Goal: Task Accomplishment & Management: Use online tool/utility

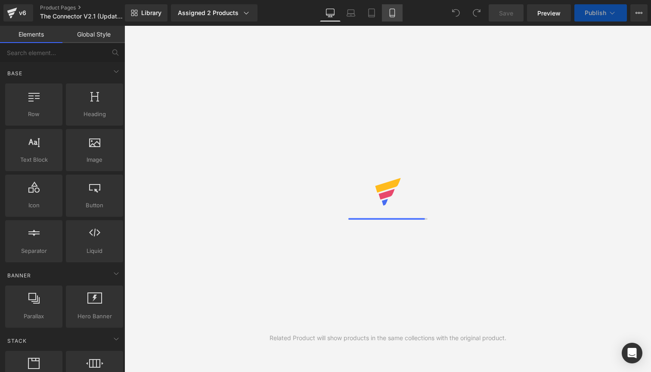
click at [390, 10] on icon at bounding box center [392, 13] width 9 height 9
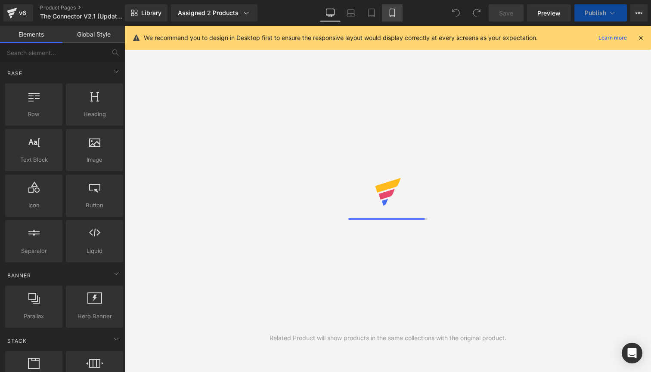
click at [394, 13] on icon at bounding box center [392, 13] width 9 height 9
click at [333, 16] on icon at bounding box center [330, 13] width 9 height 9
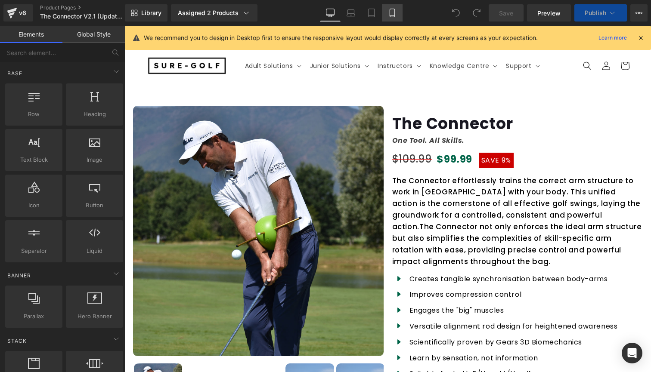
click at [390, 14] on icon at bounding box center [392, 13] width 9 height 9
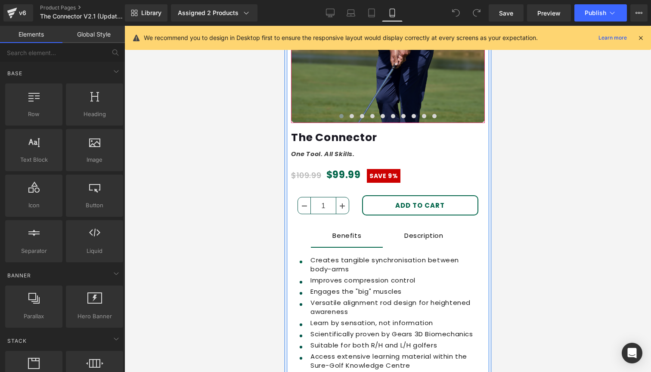
scroll to position [173, 0]
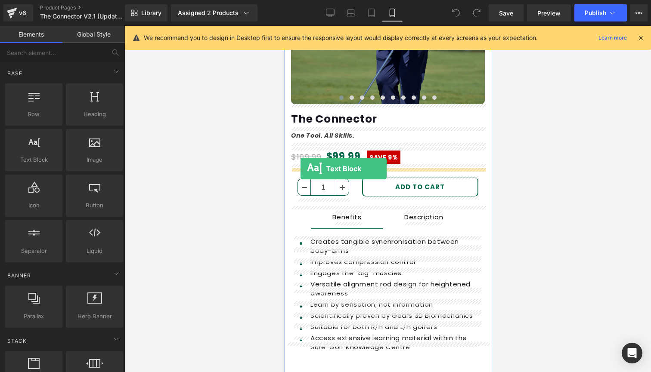
drag, startPoint x: 315, startPoint y: 167, endPoint x: 300, endPoint y: 169, distance: 15.2
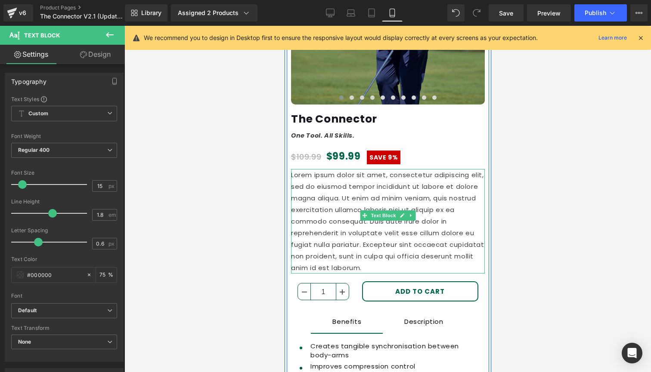
click at [356, 244] on p "Lorem ipsum dolor sit amet, consectetur adipiscing elit, sed do eiusmod tempor …" at bounding box center [388, 221] width 194 height 105
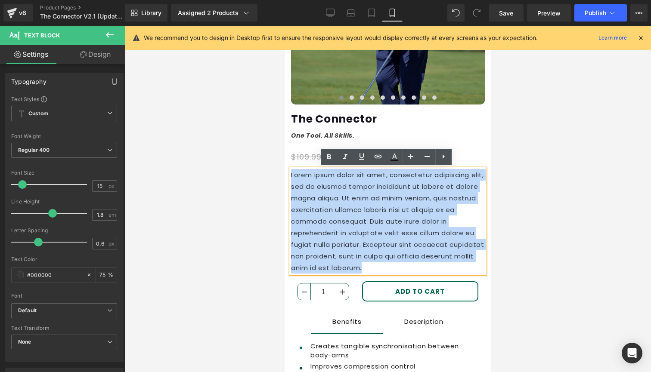
drag, startPoint x: 361, startPoint y: 255, endPoint x: 289, endPoint y: 173, distance: 109.5
click at [291, 173] on p "Lorem ipsum dolor sit amet, consectetur adipiscing elit, sed do eiusmod tempor …" at bounding box center [388, 221] width 194 height 105
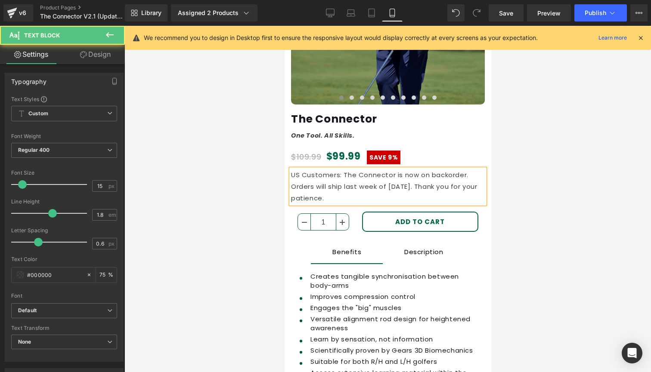
drag, startPoint x: 330, startPoint y: 195, endPoint x: 286, endPoint y: 173, distance: 49.3
click at [286, 173] on div "Image Image Image Image Image Image Image" at bounding box center [387, 155] width 202 height 489
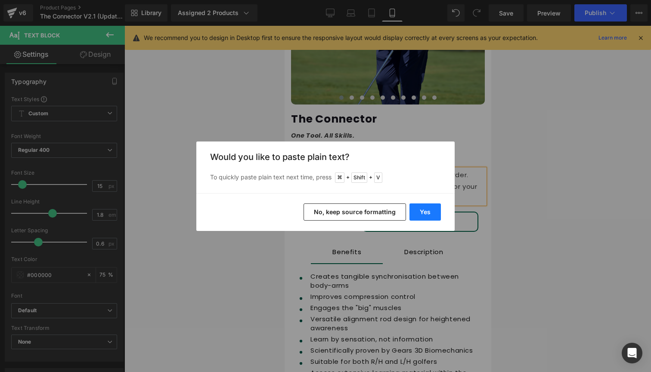
click at [422, 210] on button "Yes" at bounding box center [424, 212] width 31 height 17
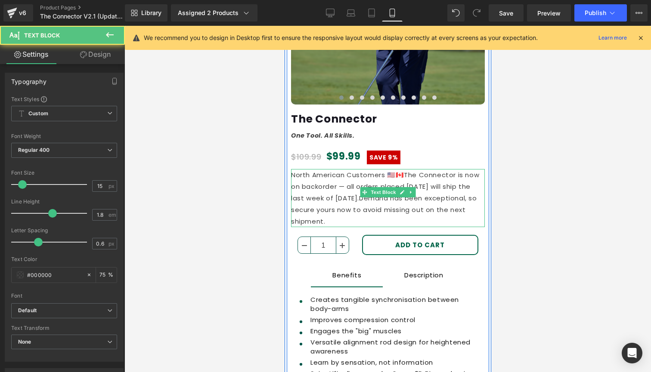
click at [395, 175] on p "North American Customers 🇺🇸🇨🇦The Connector is now on backorder — all orders pla…" at bounding box center [388, 198] width 194 height 58
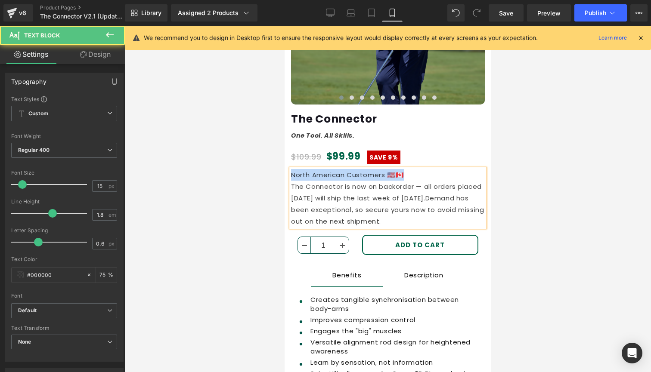
drag, startPoint x: 399, startPoint y: 176, endPoint x: 260, endPoint y: 174, distance: 139.5
click at [284, 174] on html "Skip to content Receive a personalised recommendation Adult Solutions Adult Sol…" at bounding box center [387, 26] width 207 height 347
click at [412, 173] on p "North American Customers 🇺🇸🇨🇦" at bounding box center [388, 175] width 194 height 12
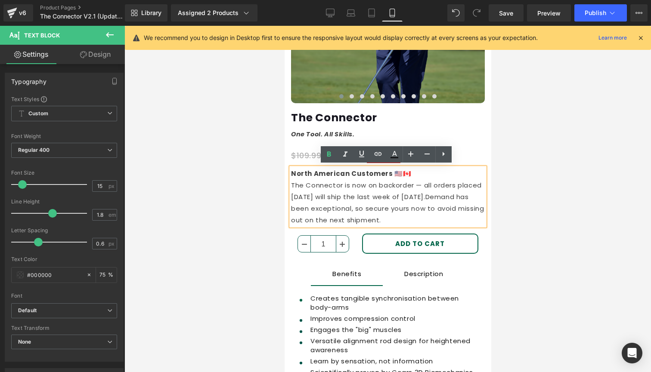
scroll to position [180, 0]
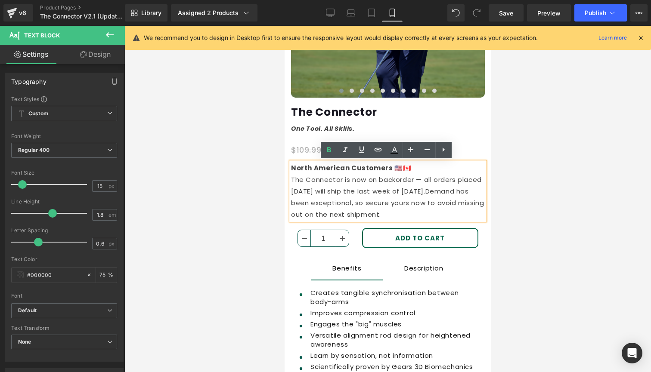
click at [421, 192] on p "The Connector is now on backorder — all orders placed [DATE] will ship the last…" at bounding box center [388, 197] width 194 height 46
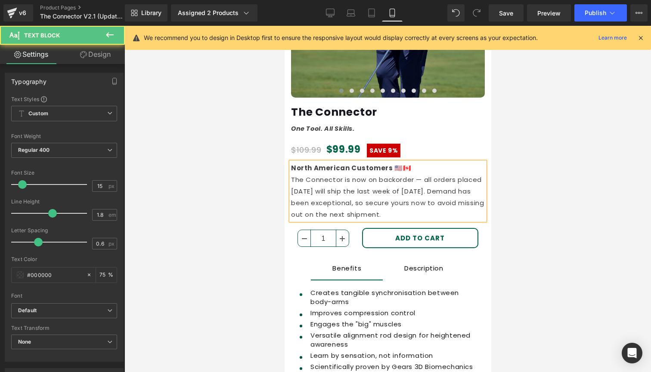
click at [373, 211] on p "The Connector is now on backorder — all orders placed [DATE] will ship the last…" at bounding box center [388, 197] width 194 height 46
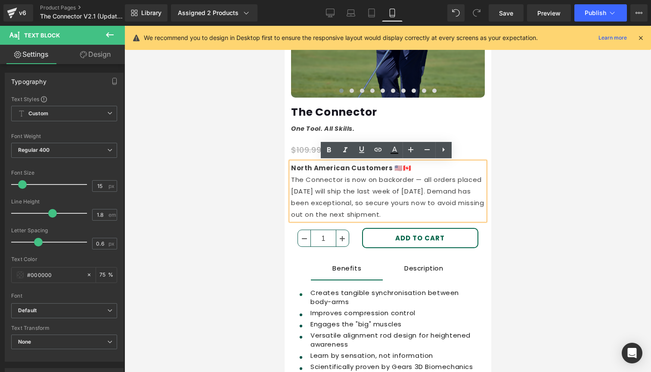
scroll to position [183, 0]
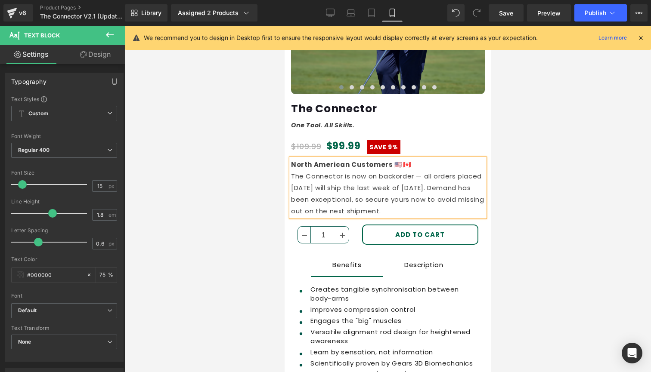
click at [375, 200] on p "The Connector is now on backorder — all orders placed [DATE] will ship the last…" at bounding box center [388, 193] width 194 height 46
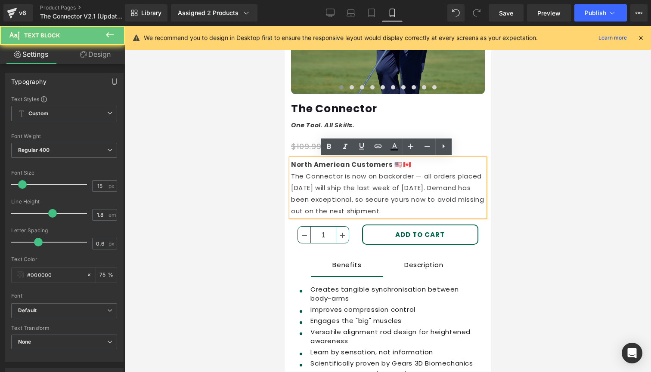
click at [375, 206] on p "The Connector is now on backorder — all orders placed [DATE] will ship the last…" at bounding box center [388, 193] width 194 height 46
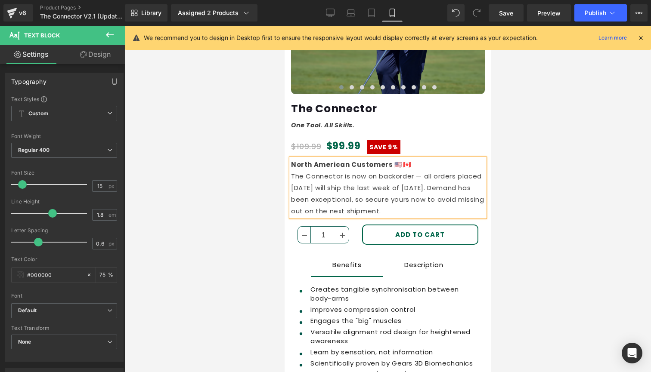
click at [545, 161] on div at bounding box center [387, 199] width 526 height 347
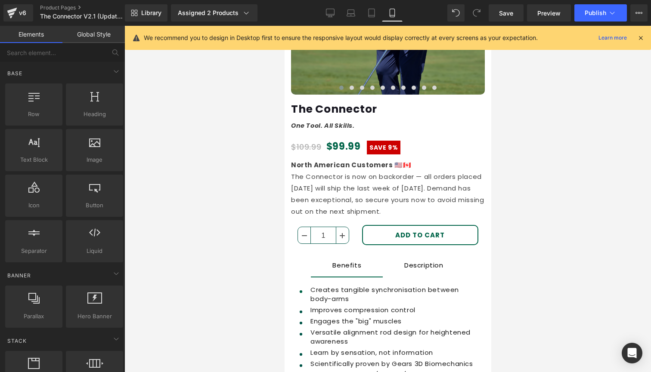
scroll to position [168, 0]
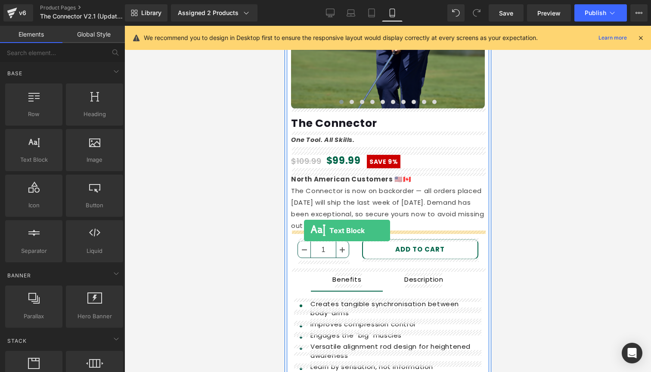
drag, startPoint x: 333, startPoint y: 181, endPoint x: 303, endPoint y: 231, distance: 58.1
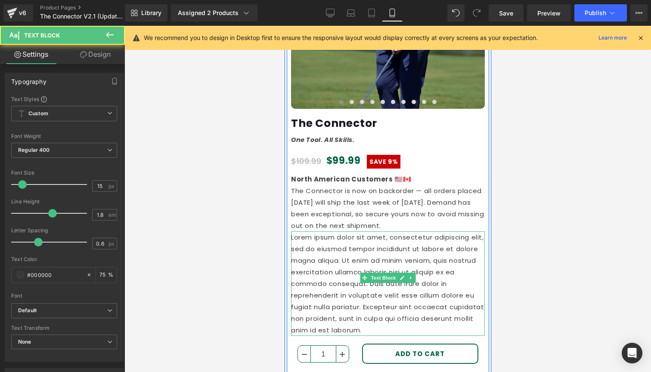
click at [321, 247] on p "Lorem ipsum dolor sit amet, consectetur adipiscing elit, sed do eiusmod tempor …" at bounding box center [388, 284] width 194 height 105
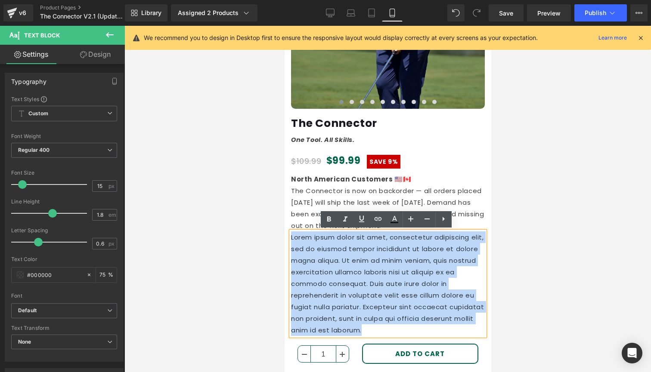
drag, startPoint x: 355, startPoint y: 320, endPoint x: 533, endPoint y: 262, distance: 187.7
click at [284, 204] on html "Skip to content Receive a personalised recommendation Adult Solutions Adult Sol…" at bounding box center [387, 31] width 207 height 347
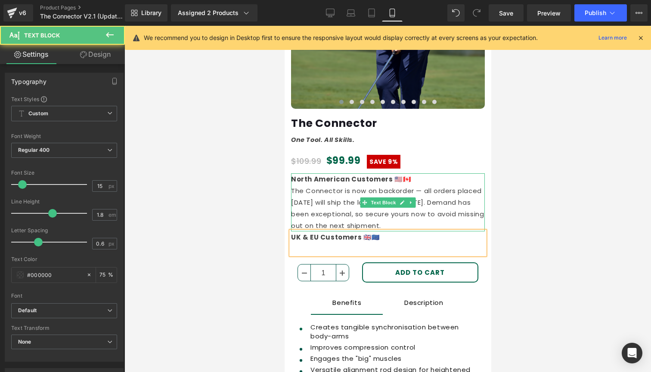
drag, startPoint x: 351, startPoint y: 205, endPoint x: 346, endPoint y: 220, distance: 15.9
click at [351, 206] on p "The Connector is now on backorder — all orders placed [DATE] will ship the last…" at bounding box center [388, 208] width 194 height 46
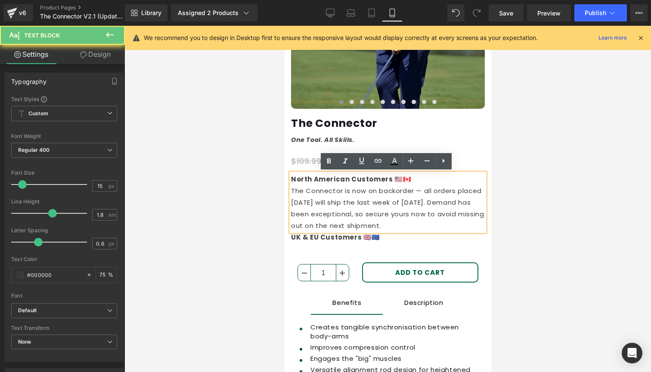
click at [345, 225] on p "The Connector is now on backorder — all orders placed [DATE] will ship the last…" at bounding box center [388, 208] width 194 height 46
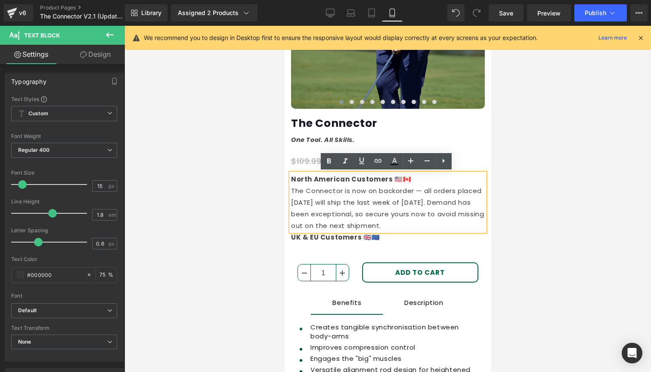
drag, startPoint x: 349, startPoint y: 226, endPoint x: 566, endPoint y: 204, distance: 218.5
click at [284, 178] on html "Skip to content Receive a personalised recommendation Adult Solutions Adult Sol…" at bounding box center [387, 31] width 207 height 347
copy div "North American Customers 🇺🇸🇨🇦 The Connector is now on backorder — all orders pl…"
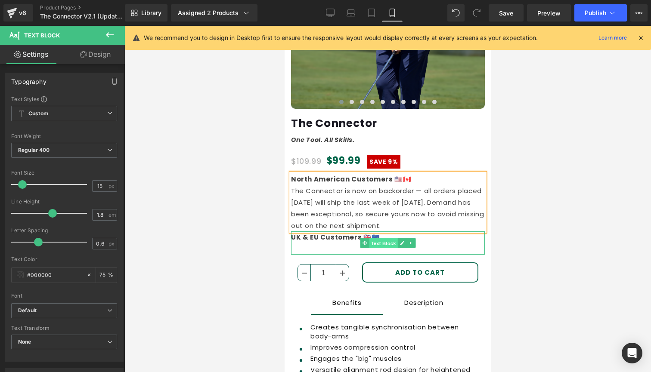
click at [388, 238] on link "Text Block" at bounding box center [378, 243] width 37 height 10
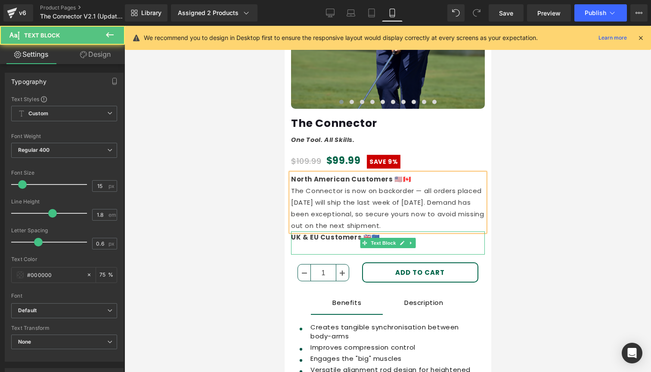
click at [397, 235] on div "UK & EU Customers 🇬🇧🇪🇺" at bounding box center [388, 243] width 194 height 23
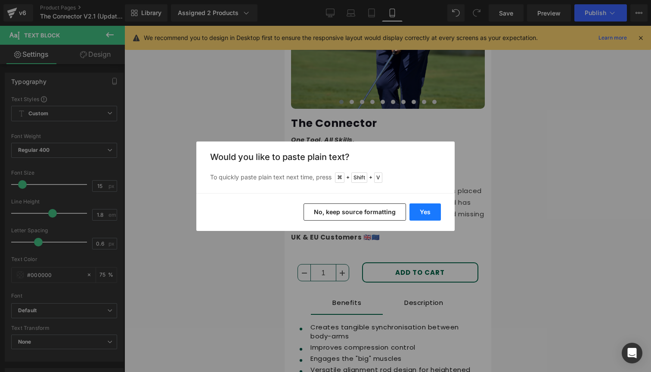
drag, startPoint x: 420, startPoint y: 211, endPoint x: 136, endPoint y: 185, distance: 285.3
click at [420, 211] on button "Yes" at bounding box center [424, 212] width 31 height 17
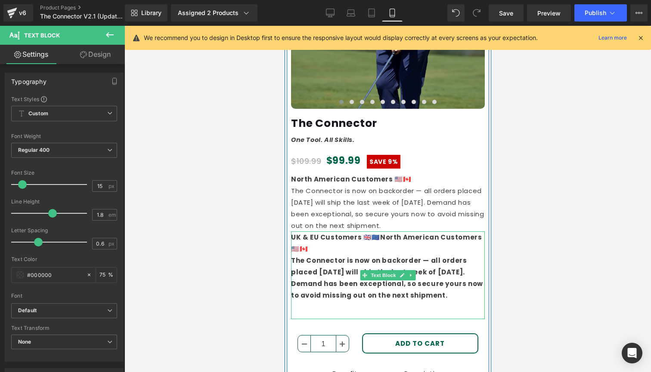
click at [376, 237] on b "UK & EU Customers 🇬🇧🇪🇺North American Customers 🇺🇸🇨🇦" at bounding box center [386, 243] width 191 height 21
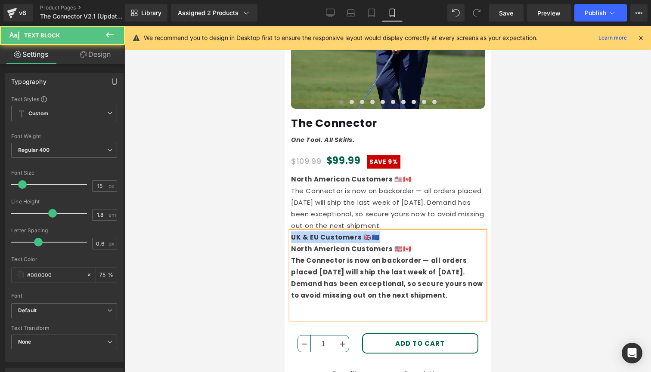
drag, startPoint x: 383, startPoint y: 237, endPoint x: 275, endPoint y: 234, distance: 108.1
click at [284, 204] on html "Skip to content Receive a personalised recommendation Adult Solutions Adult Sol…" at bounding box center [387, 31] width 207 height 347
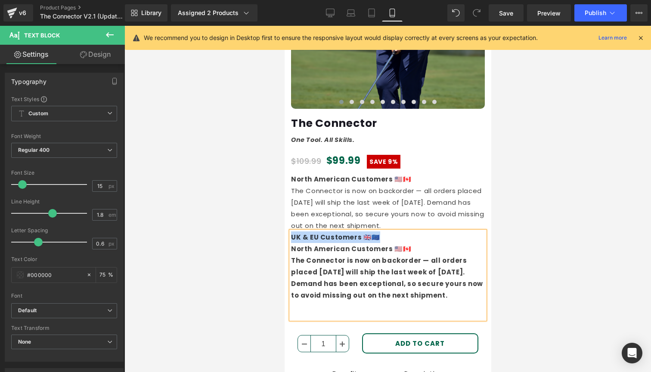
copy b "UK & EU Customers 🇬🇧🇪🇺"
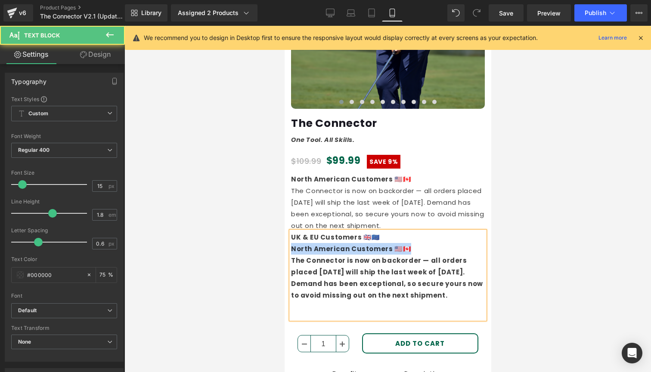
drag, startPoint x: 409, startPoint y: 249, endPoint x: 235, endPoint y: 248, distance: 173.1
click at [284, 204] on html "Skip to content Receive a personalised recommendation Adult Solutions Adult Sol…" at bounding box center [387, 31] width 207 height 347
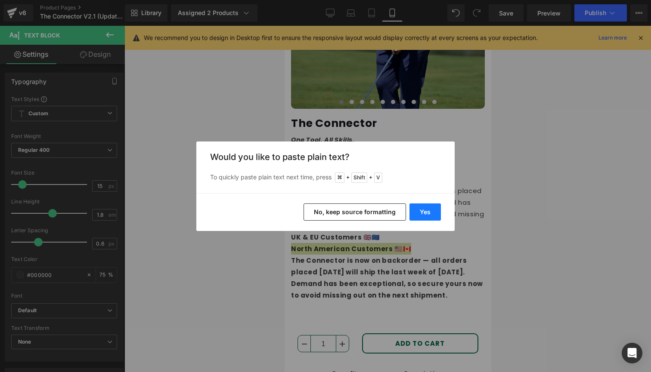
drag, startPoint x: 415, startPoint y: 211, endPoint x: 96, endPoint y: 211, distance: 318.1
click at [415, 211] on button "Yes" at bounding box center [424, 212] width 31 height 17
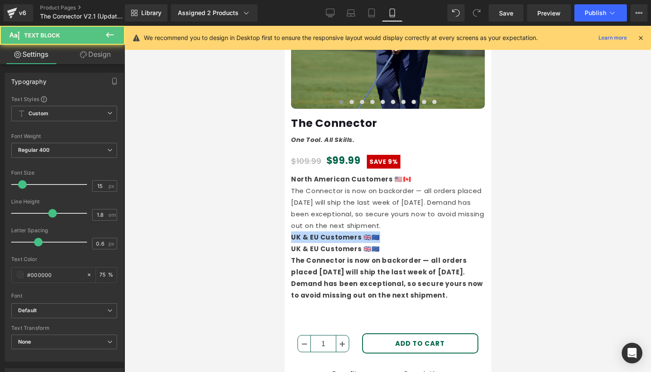
drag, startPoint x: 370, startPoint y: 238, endPoint x: 542, endPoint y: 260, distance: 173.5
click at [284, 204] on html "Skip to content Receive a personalised recommendation Adult Solutions Adult Sol…" at bounding box center [387, 31] width 207 height 347
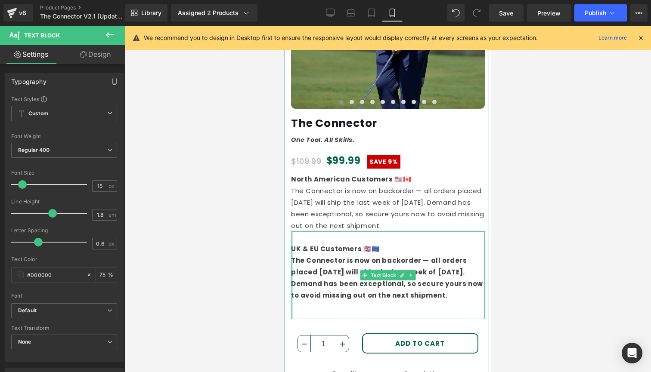
click at [291, 248] on div at bounding box center [292, 276] width 2 height 88
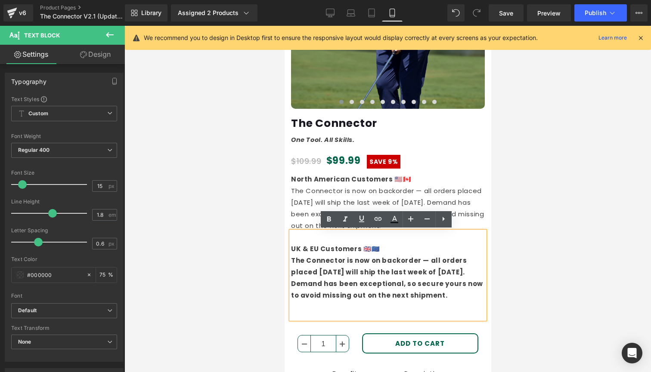
click at [291, 247] on b "UK & EU Customers 🇬🇧🇪🇺" at bounding box center [335, 249] width 89 height 9
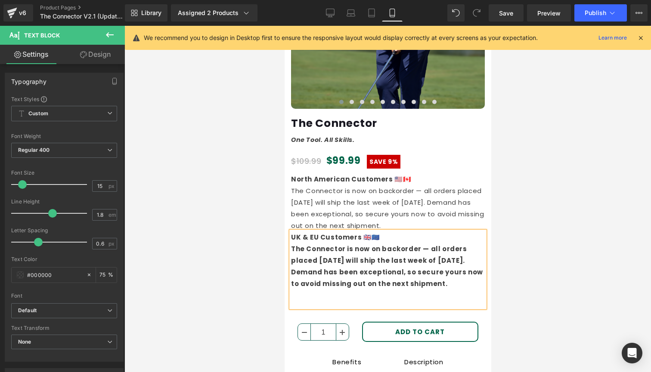
drag, startPoint x: 419, startPoint y: 284, endPoint x: 292, endPoint y: 242, distance: 133.1
click at [292, 243] on div "The Connector is now on backorder — all orders placed [DATE] will ship the last…" at bounding box center [388, 275] width 194 height 65
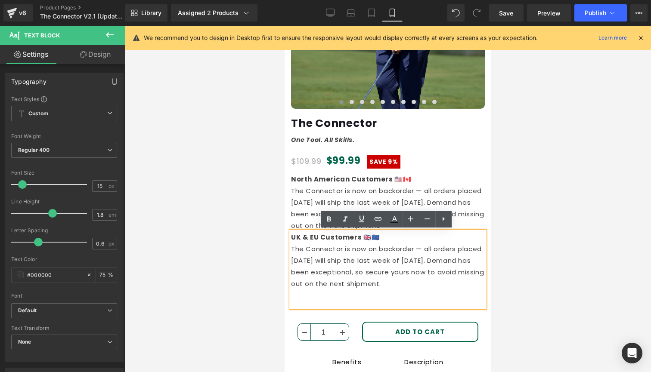
drag, startPoint x: 388, startPoint y: 283, endPoint x: 344, endPoint y: 249, distance: 56.0
click at [344, 250] on div "The Connector is now on backorder — all orders placed [DATE] will ship the last…" at bounding box center [388, 275] width 194 height 65
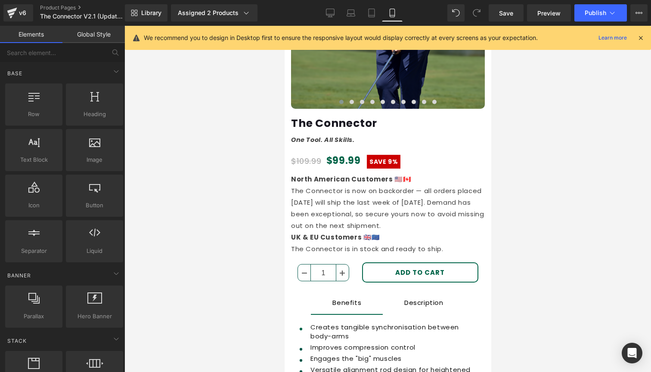
click at [512, 234] on div at bounding box center [387, 199] width 526 height 347
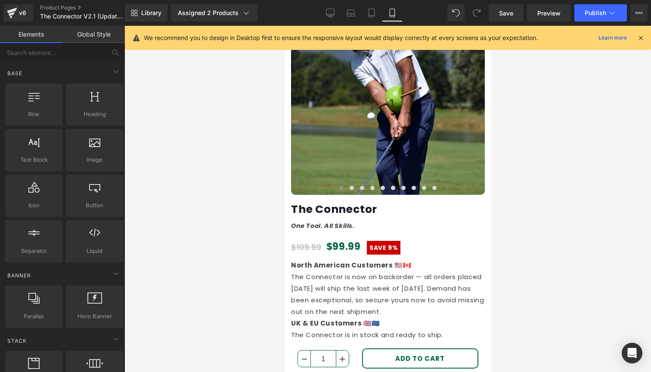
scroll to position [96, 0]
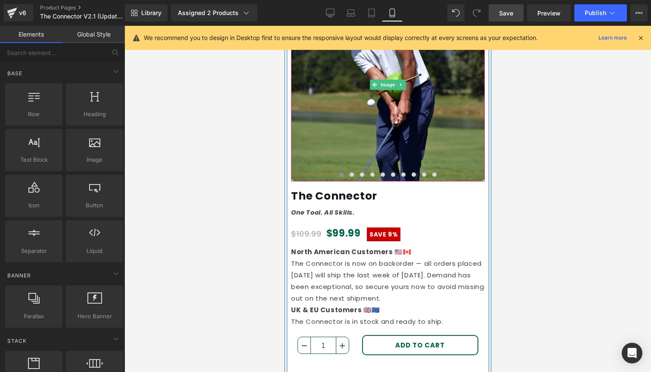
click at [505, 15] on span "Save" at bounding box center [506, 13] width 14 height 9
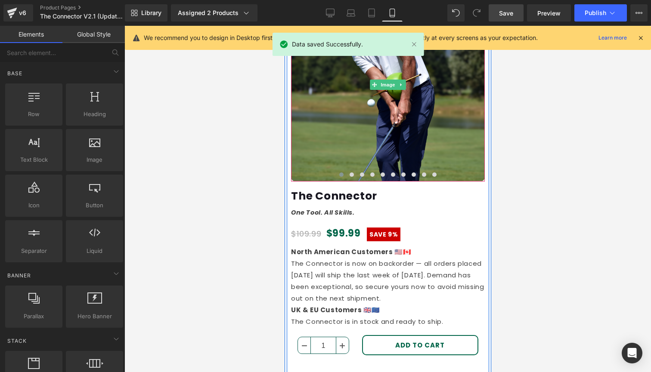
click at [319, 11] on div "Library Assigned 2 Products Product Preview The Connector The Connector - Instr…" at bounding box center [388, 12] width 526 height 17
click at [328, 12] on icon at bounding box center [330, 13] width 9 height 9
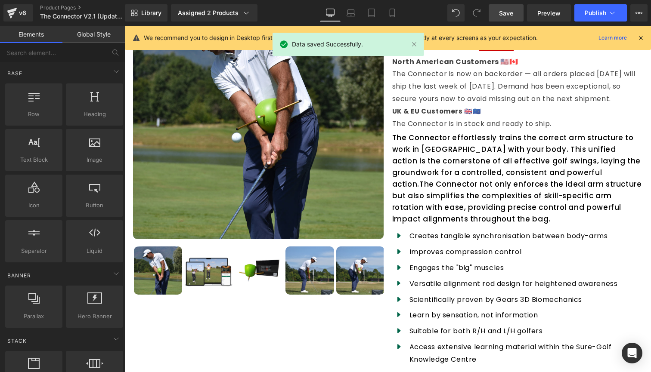
scroll to position [33, 0]
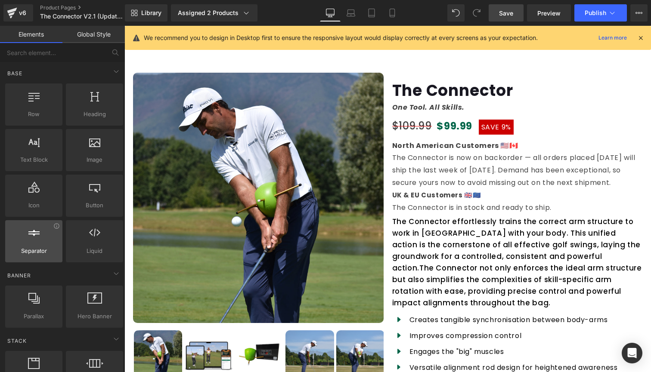
click at [42, 244] on div at bounding box center [34, 236] width 52 height 19
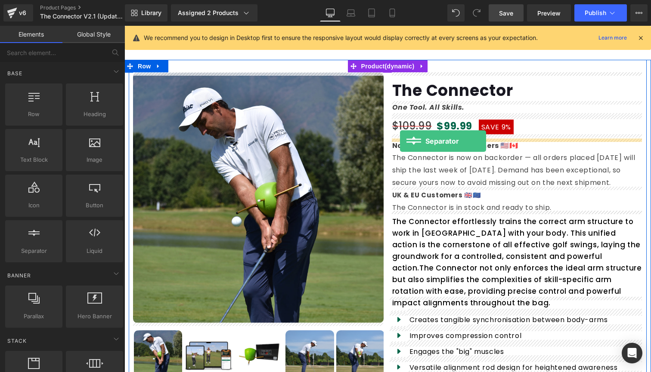
drag, startPoint x: 163, startPoint y: 269, endPoint x: 400, endPoint y: 141, distance: 269.4
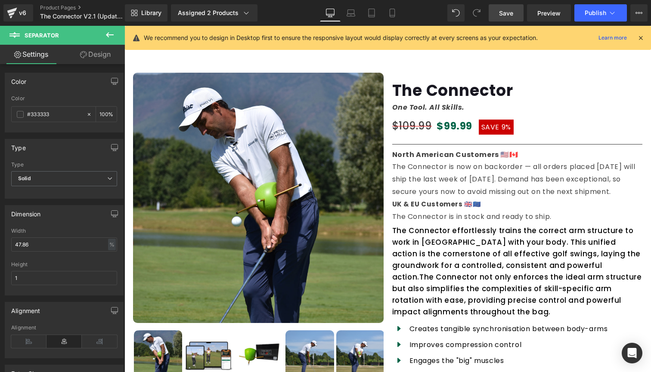
click at [107, 35] on icon at bounding box center [110, 34] width 8 height 5
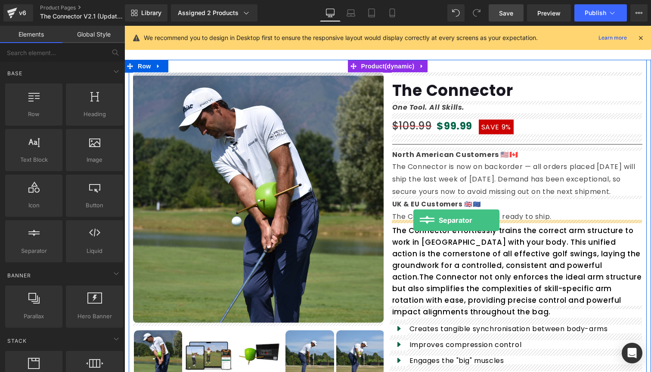
drag, startPoint x: 161, startPoint y: 270, endPoint x: 413, endPoint y: 220, distance: 257.1
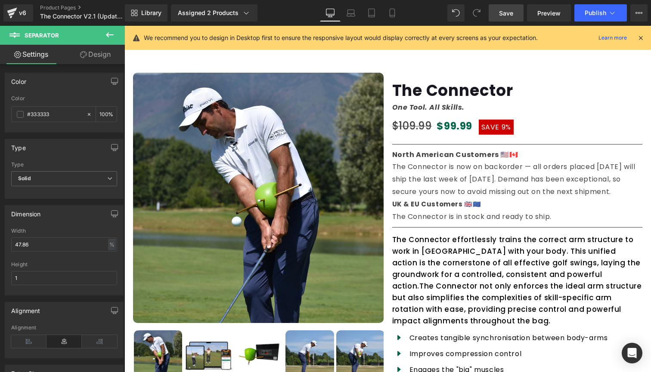
drag, startPoint x: 108, startPoint y: 34, endPoint x: 97, endPoint y: 46, distance: 15.6
click at [107, 34] on icon at bounding box center [110, 34] width 8 height 5
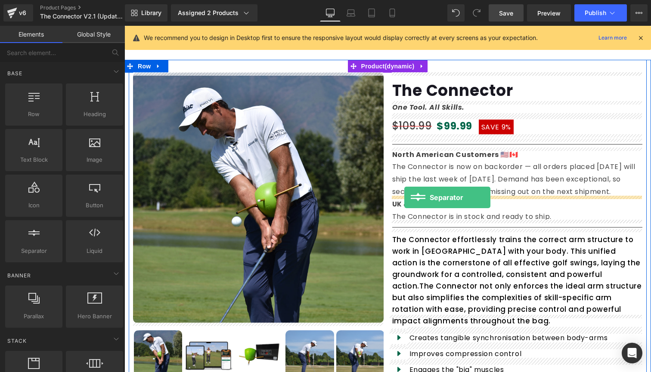
drag, startPoint x: 153, startPoint y: 261, endPoint x: 404, endPoint y: 198, distance: 258.8
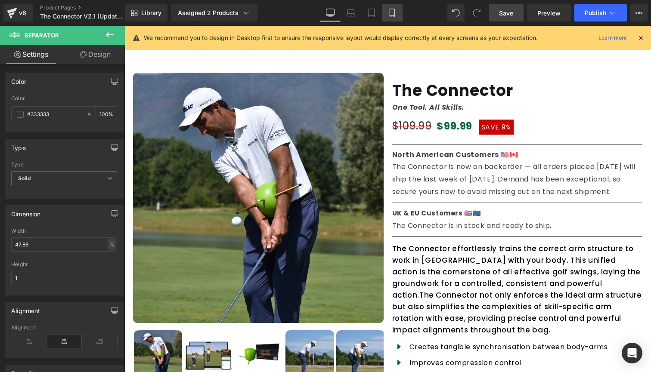
click at [396, 13] on icon at bounding box center [392, 13] width 9 height 9
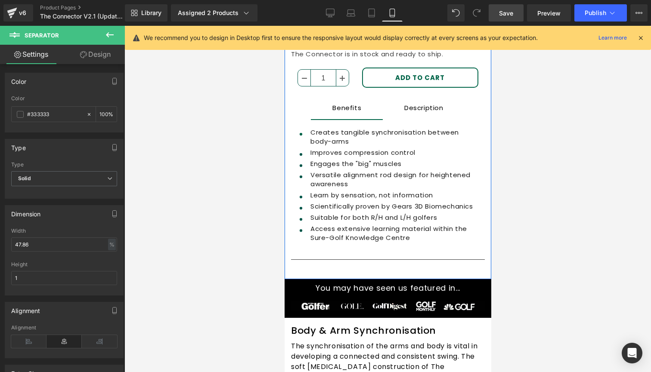
scroll to position [456, 0]
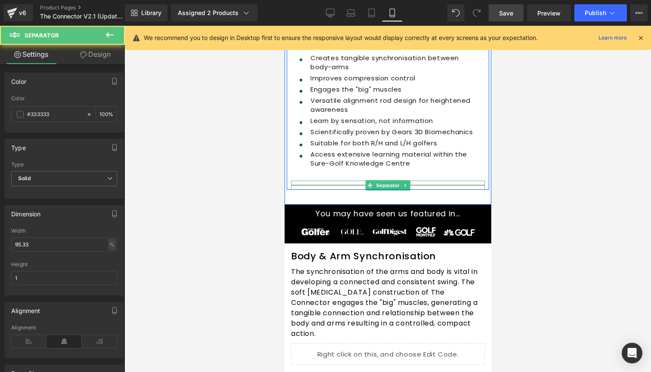
click at [436, 185] on hr at bounding box center [388, 187] width 194 height 5
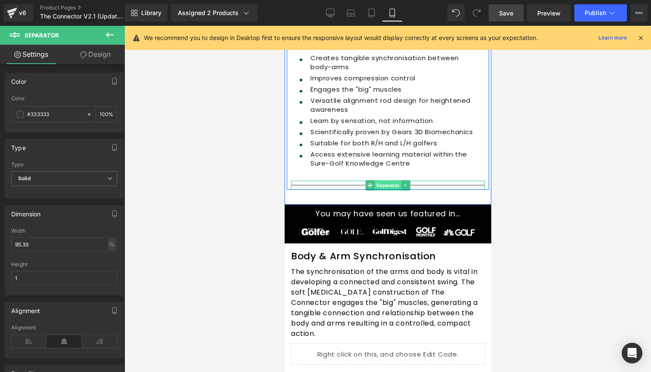
click at [384, 180] on span "Separator" at bounding box center [387, 185] width 27 height 10
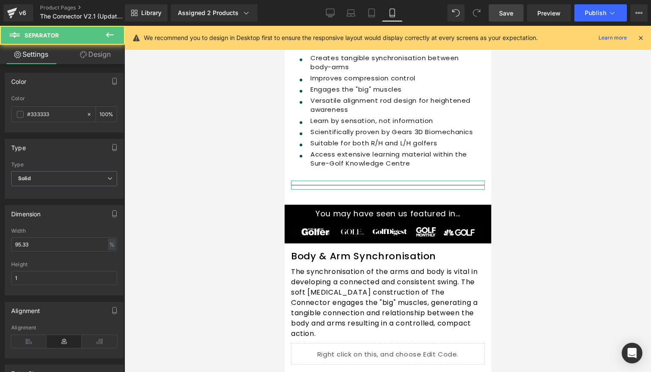
click at [85, 56] on icon at bounding box center [83, 54] width 7 height 7
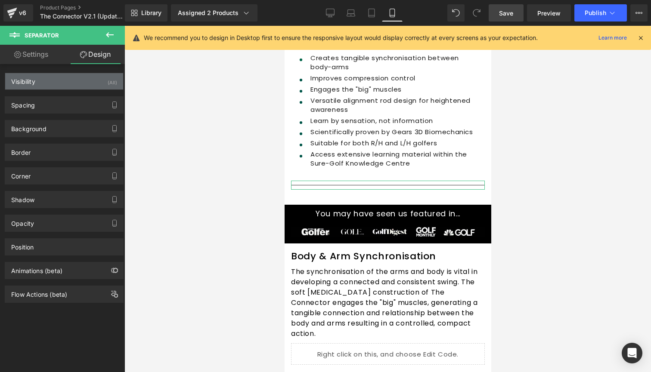
click at [102, 81] on div "Visibility (All)" at bounding box center [64, 81] width 118 height 16
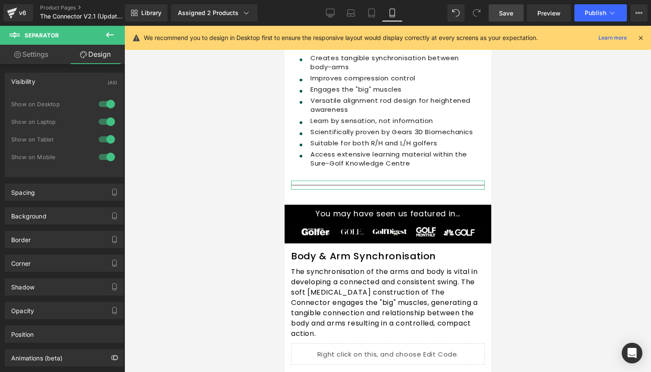
click at [106, 158] on div at bounding box center [106, 157] width 21 height 14
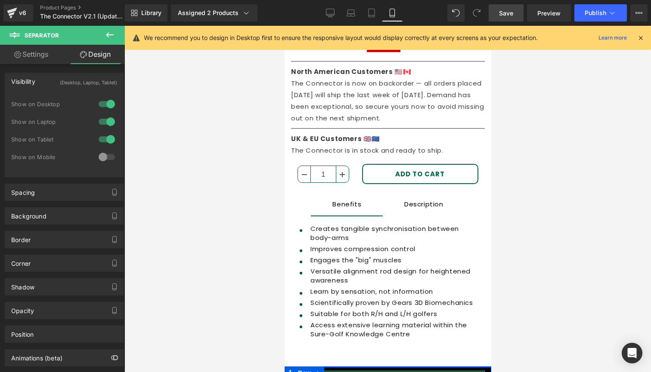
scroll to position [272, 0]
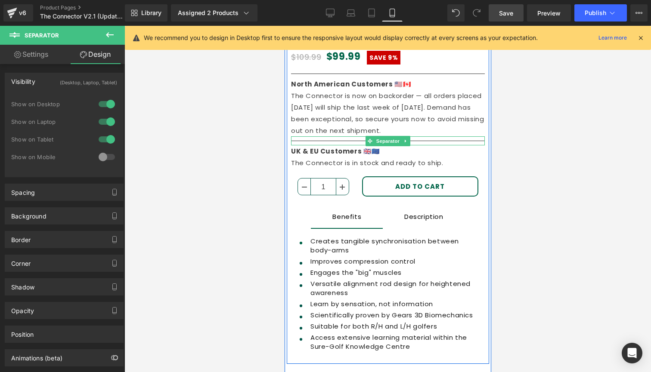
click at [338, 139] on div at bounding box center [388, 140] width 194 height 9
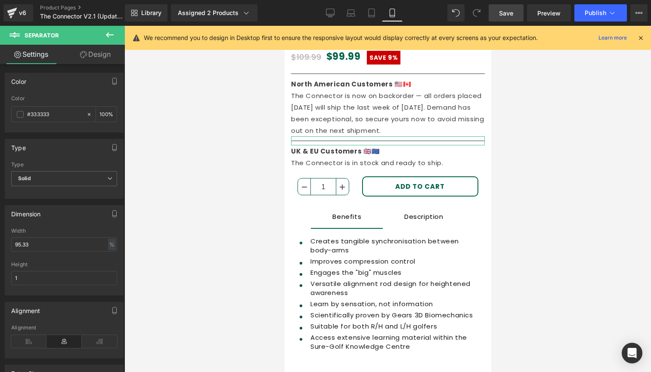
click at [106, 54] on link "Design" at bounding box center [95, 54] width 62 height 19
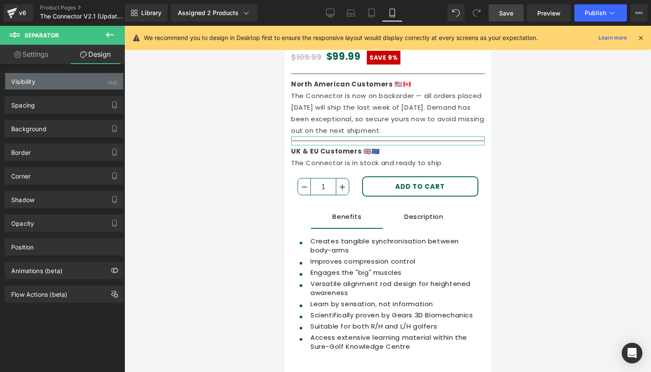
click at [88, 78] on div "Visibility (All)" at bounding box center [64, 81] width 118 height 16
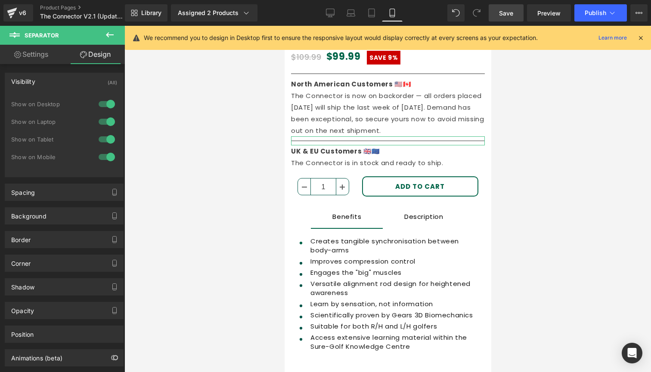
click at [102, 157] on div at bounding box center [106, 157] width 21 height 14
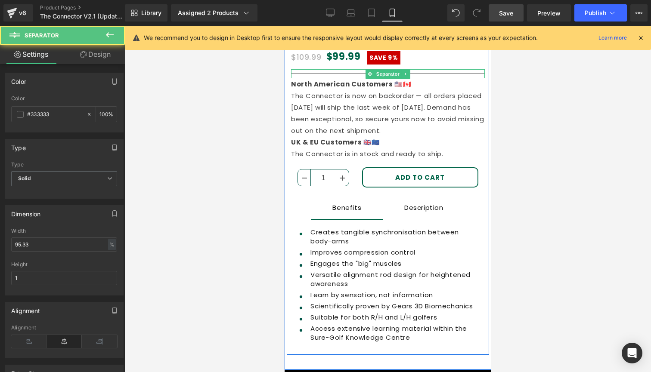
click at [340, 72] on div at bounding box center [388, 73] width 194 height 9
click at [390, 75] on span "Separator" at bounding box center [387, 74] width 27 height 10
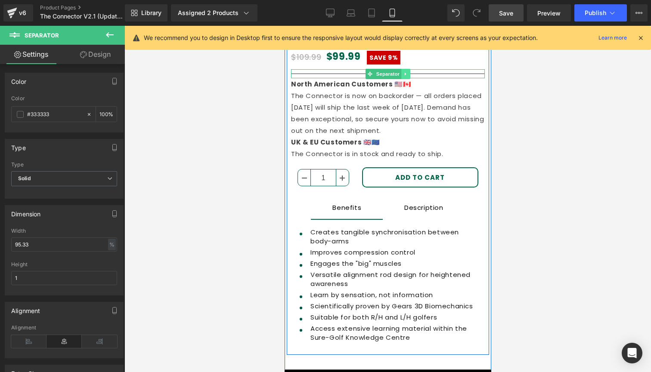
click at [404, 72] on icon at bounding box center [404, 73] width 1 height 3
click at [400, 74] on icon at bounding box center [401, 73] width 5 height 5
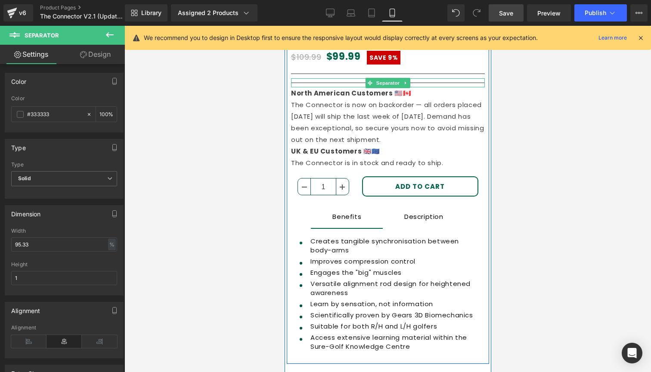
click at [305, 83] on hr at bounding box center [388, 85] width 194 height 5
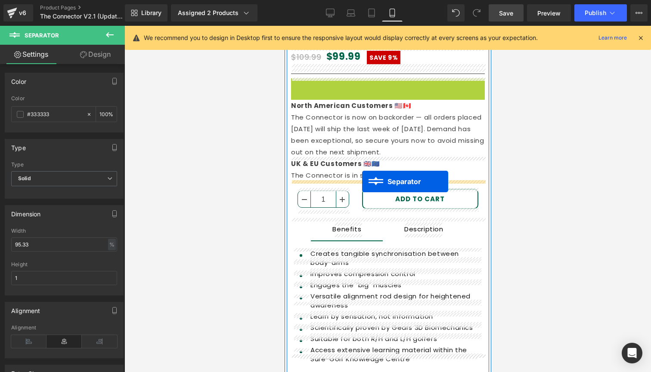
drag, startPoint x: 369, startPoint y: 83, endPoint x: 352, endPoint y: 176, distance: 95.0
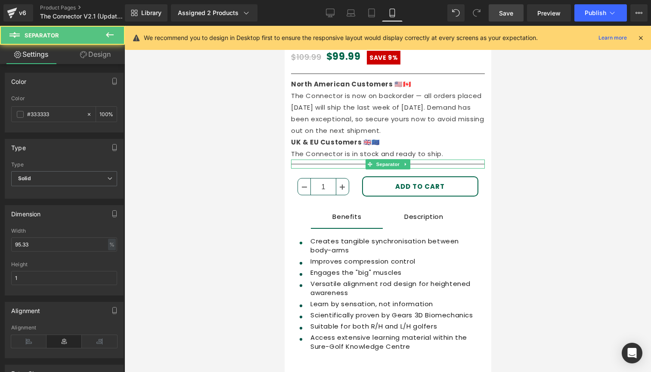
click at [521, 169] on div at bounding box center [387, 199] width 526 height 347
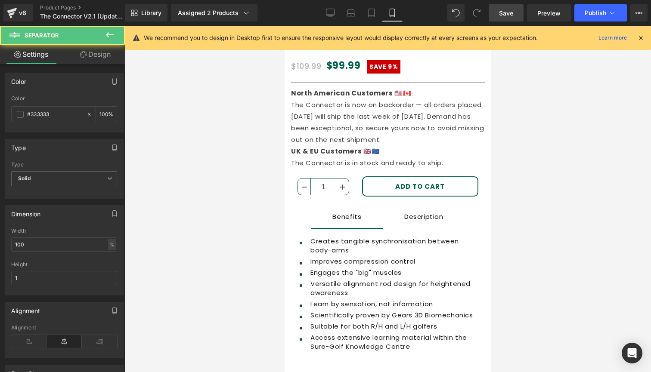
click at [96, 52] on link "Design" at bounding box center [95, 54] width 62 height 19
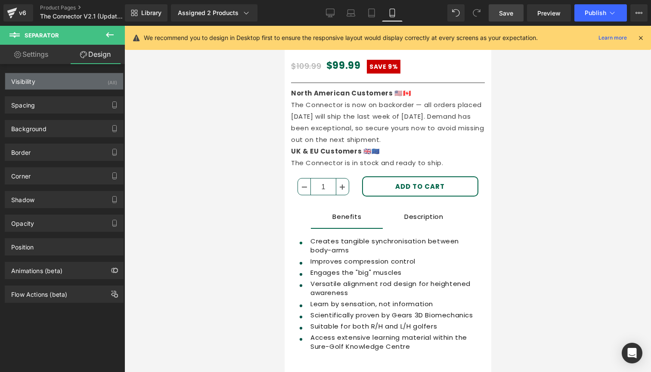
click at [97, 76] on div "Visibility (All)" at bounding box center [64, 81] width 118 height 16
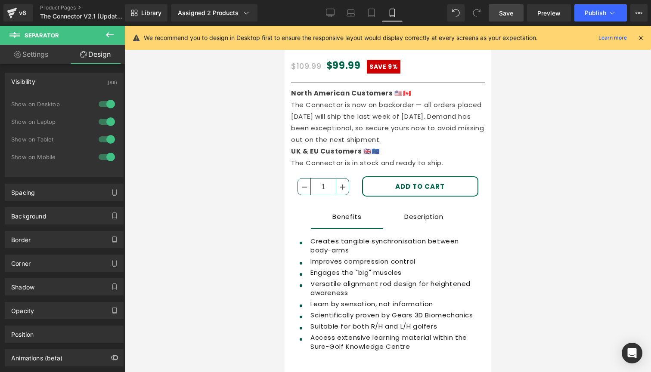
click at [102, 153] on div at bounding box center [106, 157] width 21 height 14
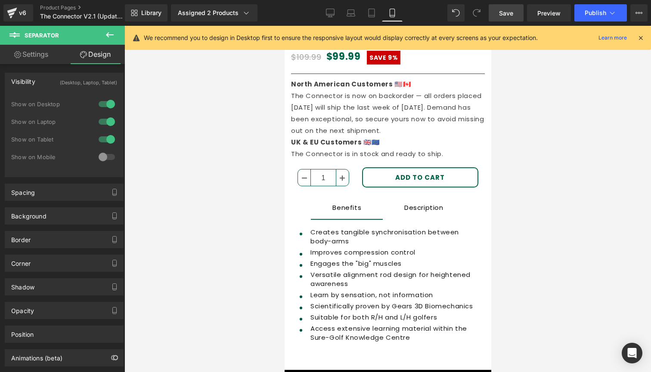
click at [102, 153] on div at bounding box center [106, 157] width 21 height 14
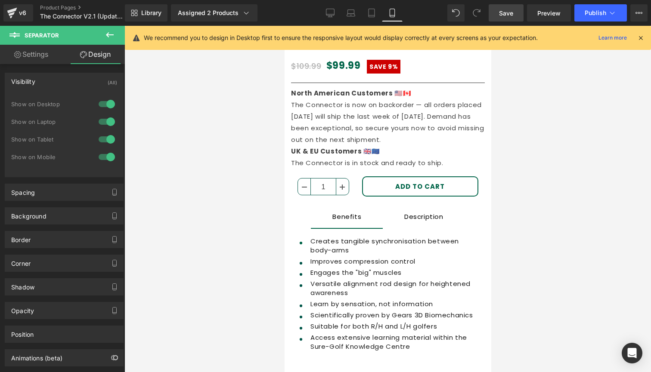
drag, startPoint x: 102, startPoint y: 137, endPoint x: 104, endPoint y: 122, distance: 15.2
click at [104, 130] on div "1 Show on Desktop 1 Show on Laptop 1 Show on Tablet 1 Show on Mobile" at bounding box center [64, 133] width 106 height 75
drag, startPoint x: 104, startPoint y: 122, endPoint x: 104, endPoint y: 108, distance: 13.8
click at [104, 122] on div at bounding box center [106, 122] width 21 height 14
drag, startPoint x: 104, startPoint y: 101, endPoint x: 101, endPoint y: 126, distance: 25.1
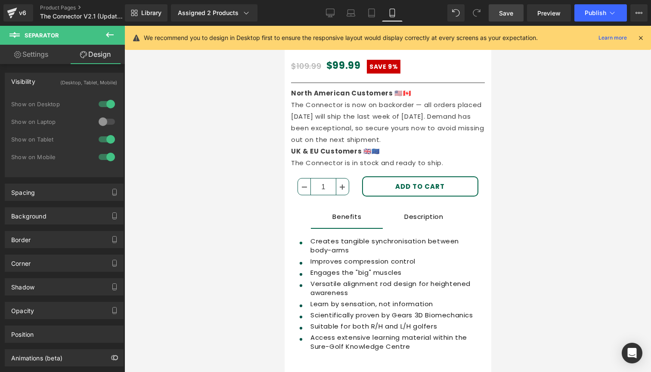
click at [104, 101] on div at bounding box center [106, 104] width 21 height 14
click at [102, 139] on div at bounding box center [106, 140] width 21 height 14
click at [102, 157] on div at bounding box center [106, 157] width 21 height 14
click at [98, 143] on div at bounding box center [106, 140] width 21 height 14
click at [101, 123] on div at bounding box center [106, 122] width 21 height 14
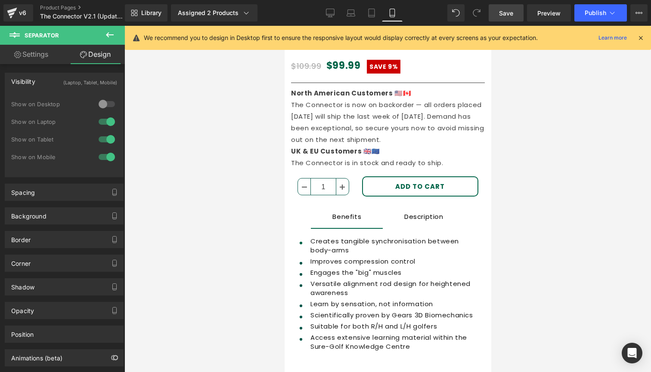
click at [103, 105] on div at bounding box center [106, 104] width 21 height 14
click at [104, 125] on div at bounding box center [106, 122] width 21 height 14
click at [102, 141] on div at bounding box center [106, 140] width 21 height 14
click at [109, 157] on div at bounding box center [106, 157] width 21 height 14
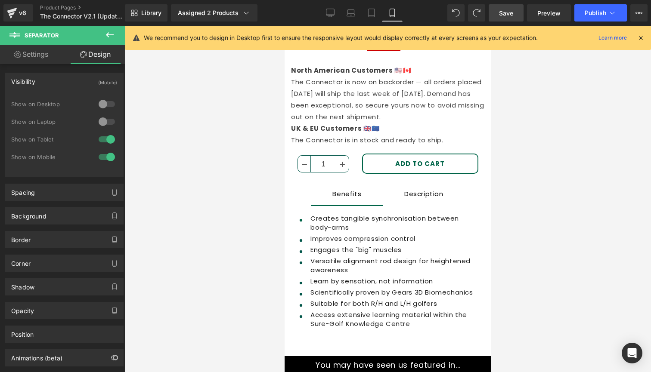
scroll to position [126, 0]
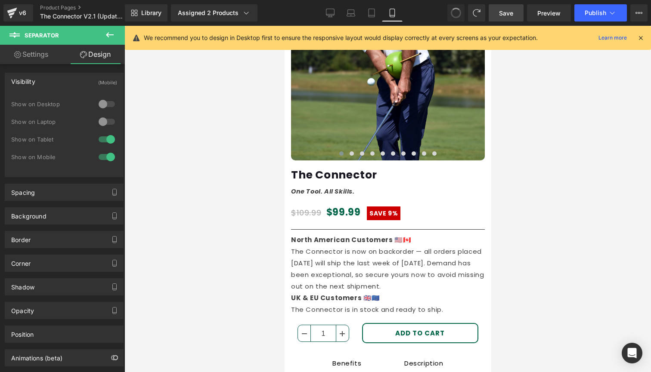
drag, startPoint x: 460, startPoint y: 15, endPoint x: 160, endPoint y: 5, distance: 300.2
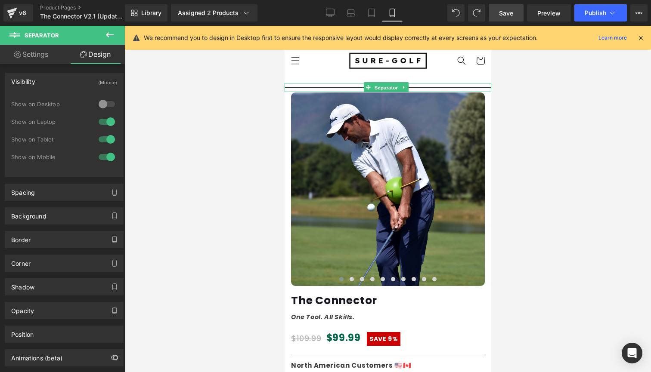
click at [384, 86] on span "Separator" at bounding box center [385, 88] width 27 height 10
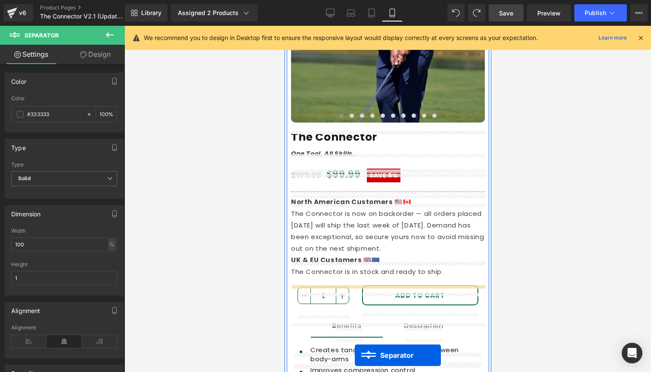
scroll to position [324, 0]
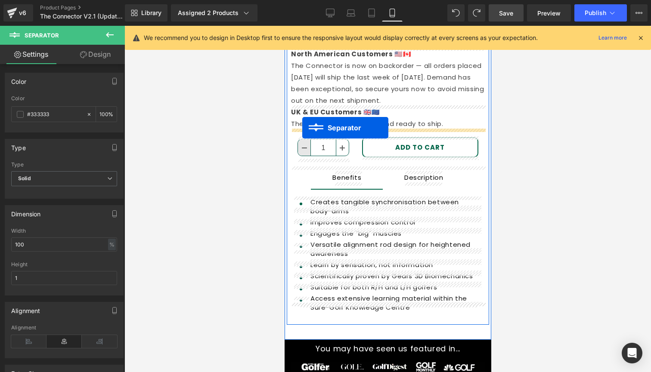
drag, startPoint x: 365, startPoint y: 88, endPoint x: 302, endPoint y: 128, distance: 75.2
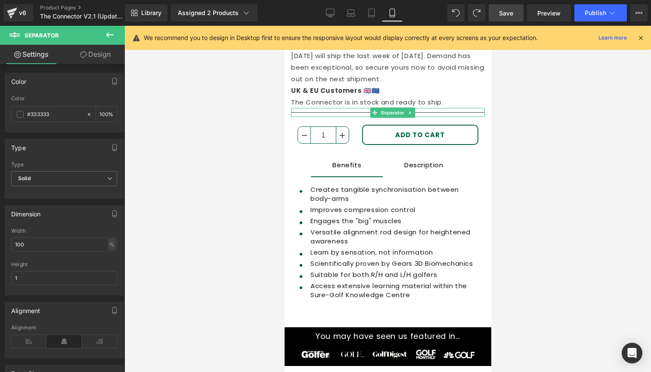
click at [517, 163] on div at bounding box center [387, 199] width 526 height 347
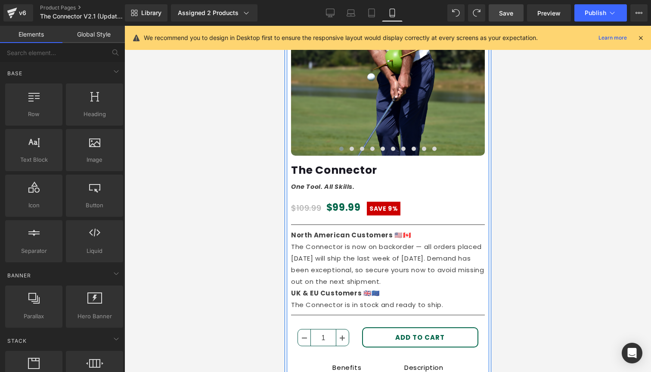
scroll to position [138, 0]
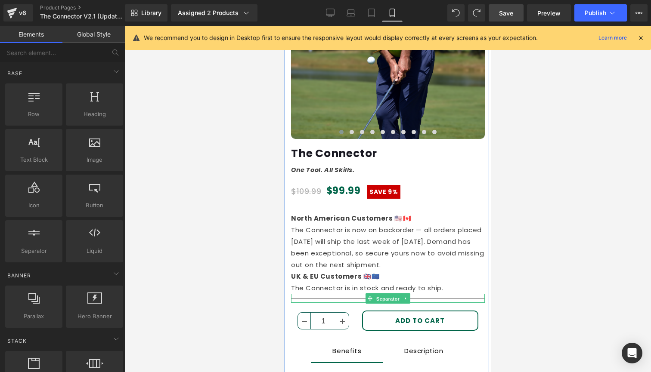
click at [377, 298] on span "Separator" at bounding box center [387, 299] width 27 height 10
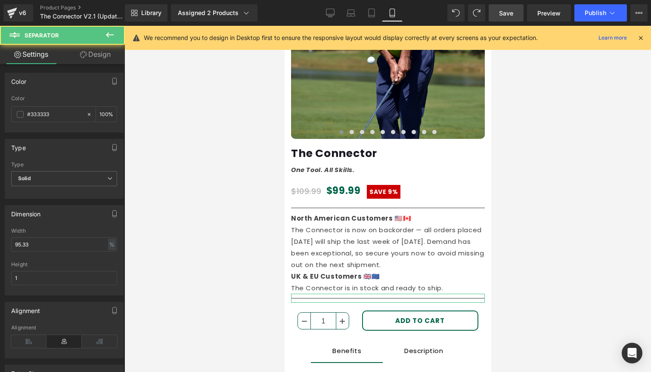
click at [92, 48] on link "Design" at bounding box center [95, 54] width 62 height 19
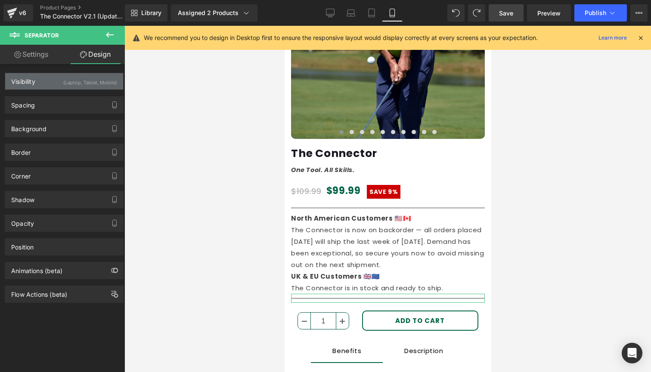
click at [72, 80] on div "(Laptop, Tablet, Mobile)" at bounding box center [90, 80] width 54 height 14
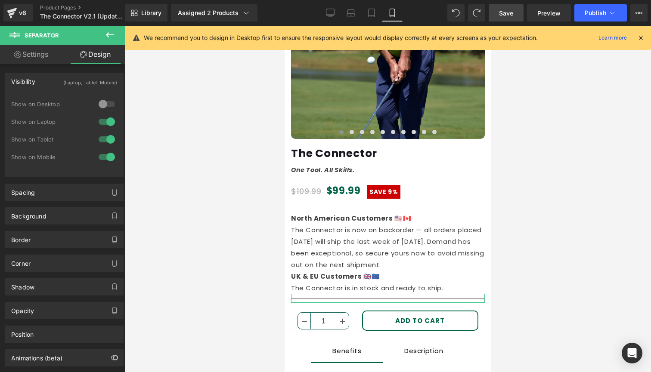
click at [103, 136] on div at bounding box center [106, 140] width 21 height 14
click at [98, 116] on div at bounding box center [106, 122] width 21 height 14
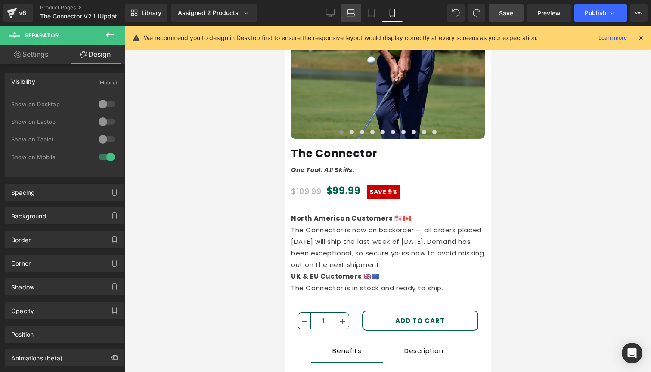
click at [347, 16] on icon at bounding box center [351, 13] width 9 height 9
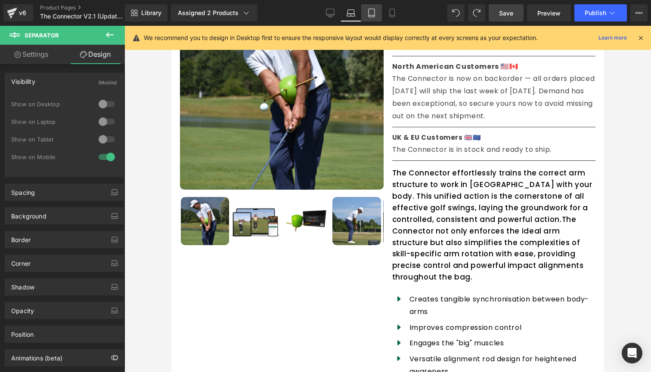
scroll to position [0, 0]
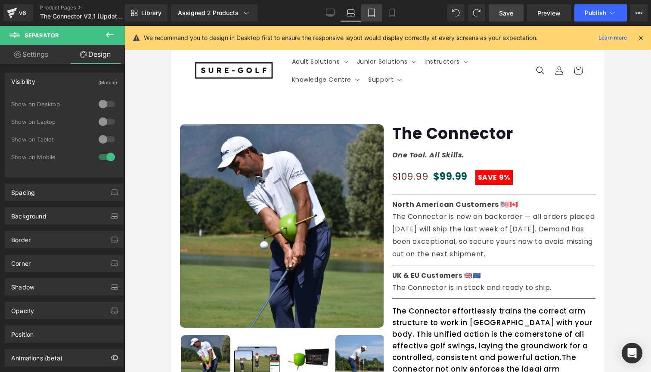
click at [375, 17] on icon at bounding box center [371, 13] width 6 height 8
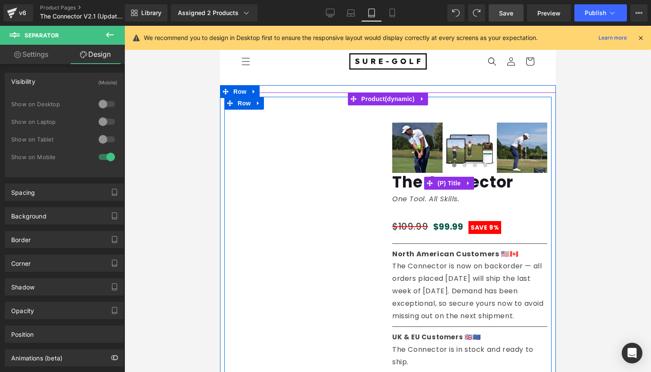
scroll to position [25, 0]
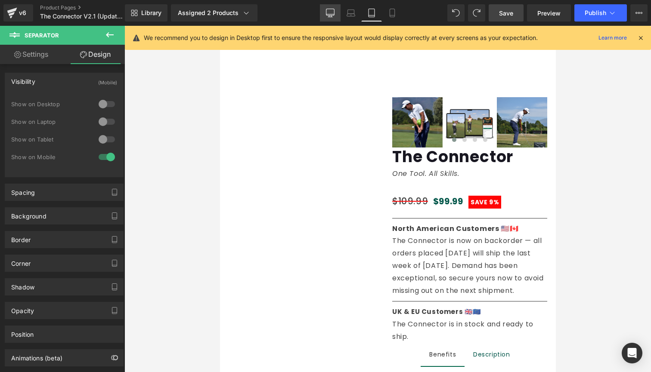
click at [328, 17] on icon at bounding box center [330, 13] width 9 height 9
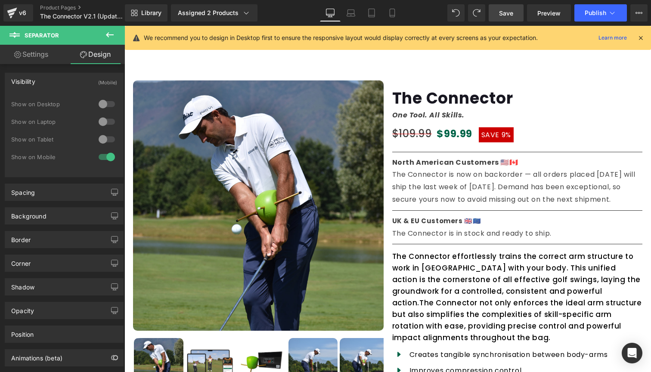
scroll to position [0, 0]
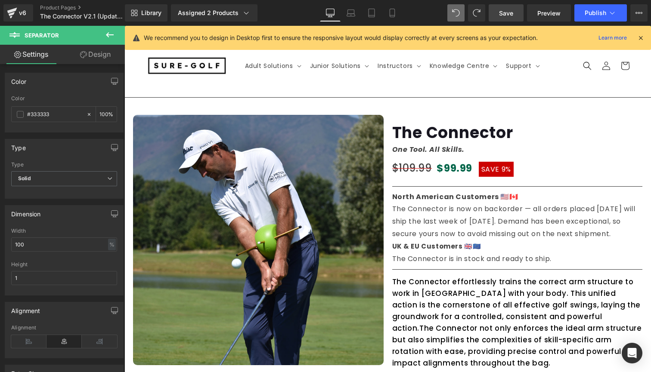
click at [448, 15] on div "Library Assigned 2 Products Product Preview The Connector The Connector - Instr…" at bounding box center [388, 12] width 526 height 17
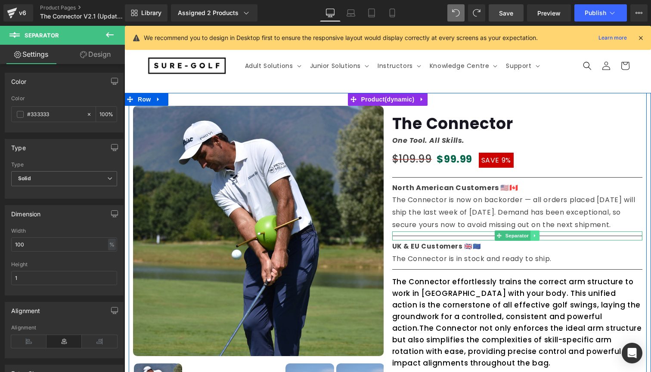
click at [534, 235] on icon at bounding box center [534, 236] width 1 height 3
click at [537, 233] on icon at bounding box center [539, 235] width 5 height 5
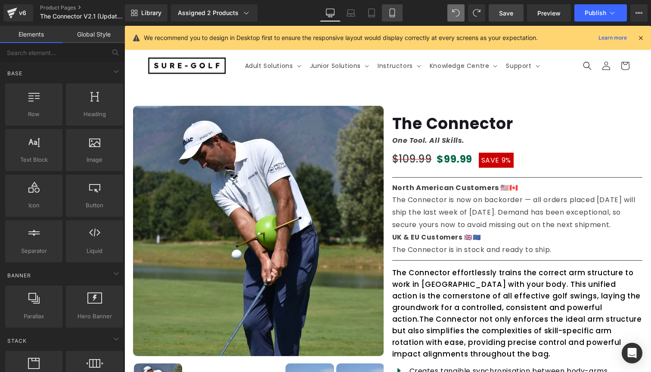
click at [396, 11] on icon at bounding box center [392, 13] width 9 height 9
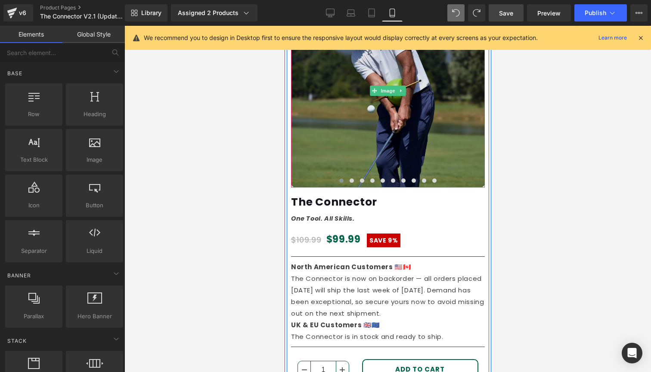
scroll to position [91, 0]
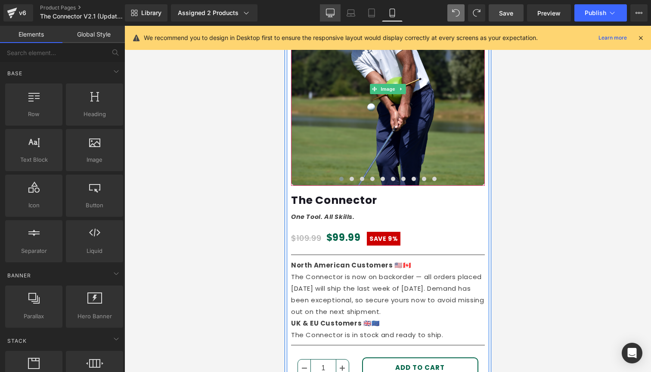
click at [330, 14] on icon at bounding box center [330, 13] width 9 height 9
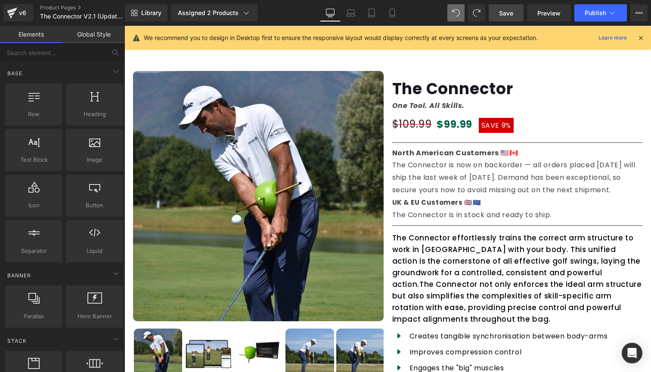
scroll to position [3, 0]
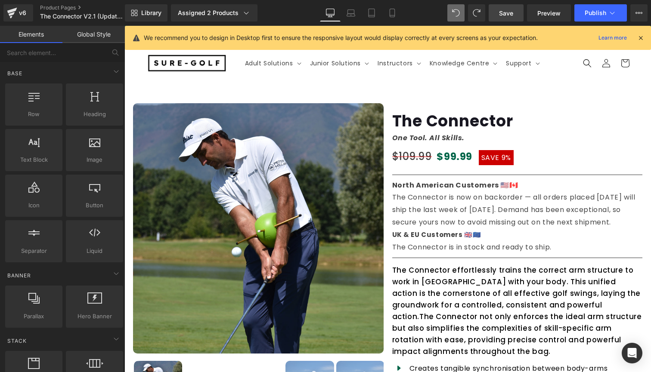
click at [508, 10] on span "Save" at bounding box center [506, 13] width 14 height 9
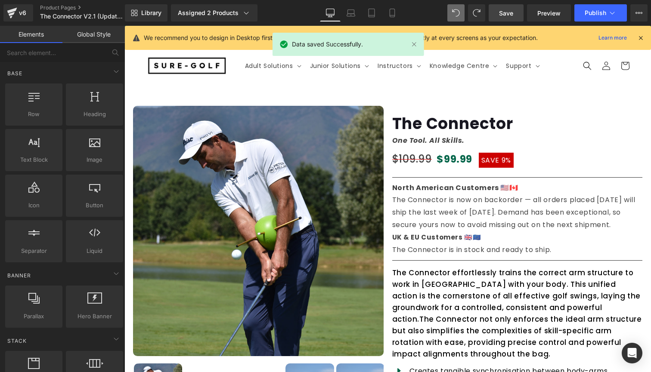
scroll to position [0, 0]
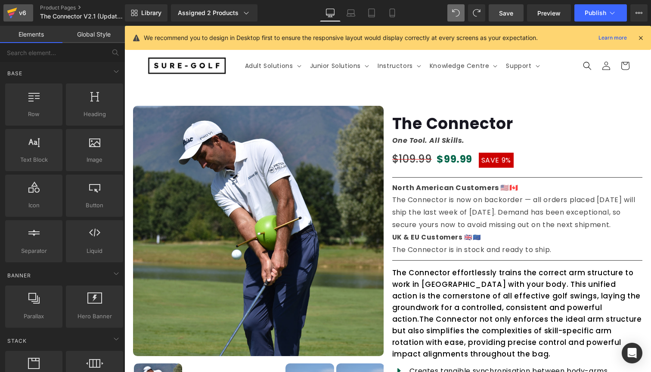
click at [21, 16] on div "v6" at bounding box center [22, 12] width 11 height 11
